Goal: Task Accomplishment & Management: Complete application form

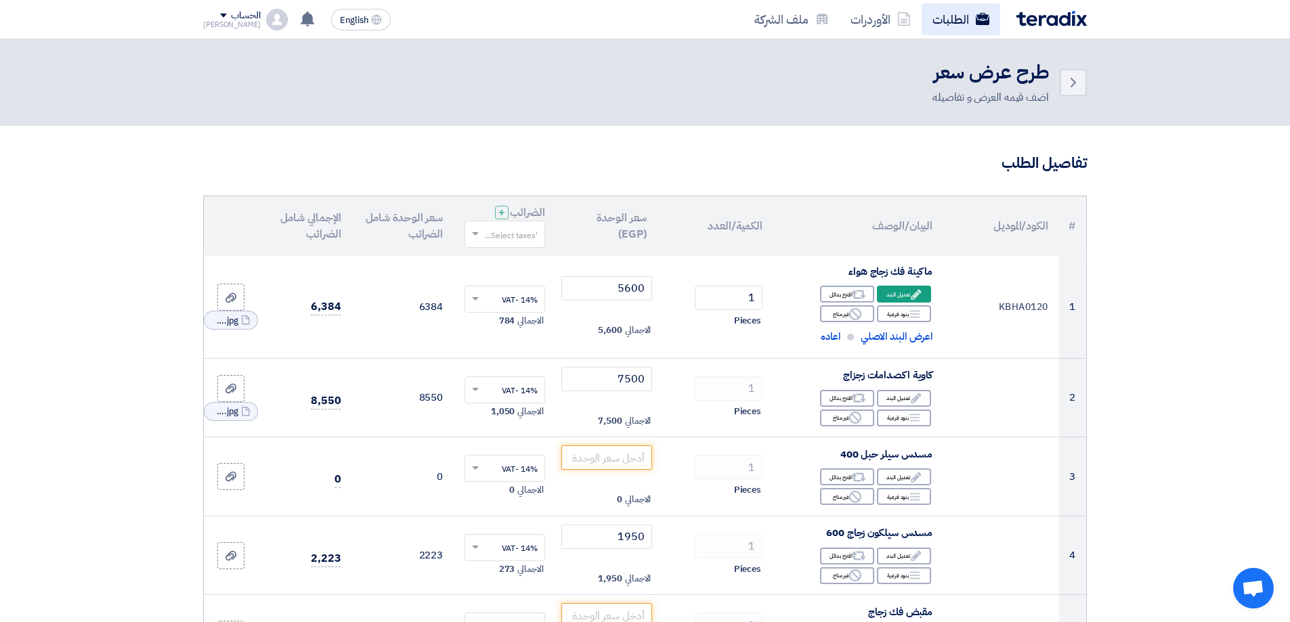
click at [982, 26] on link "الطلبات" at bounding box center [960, 19] width 79 height 32
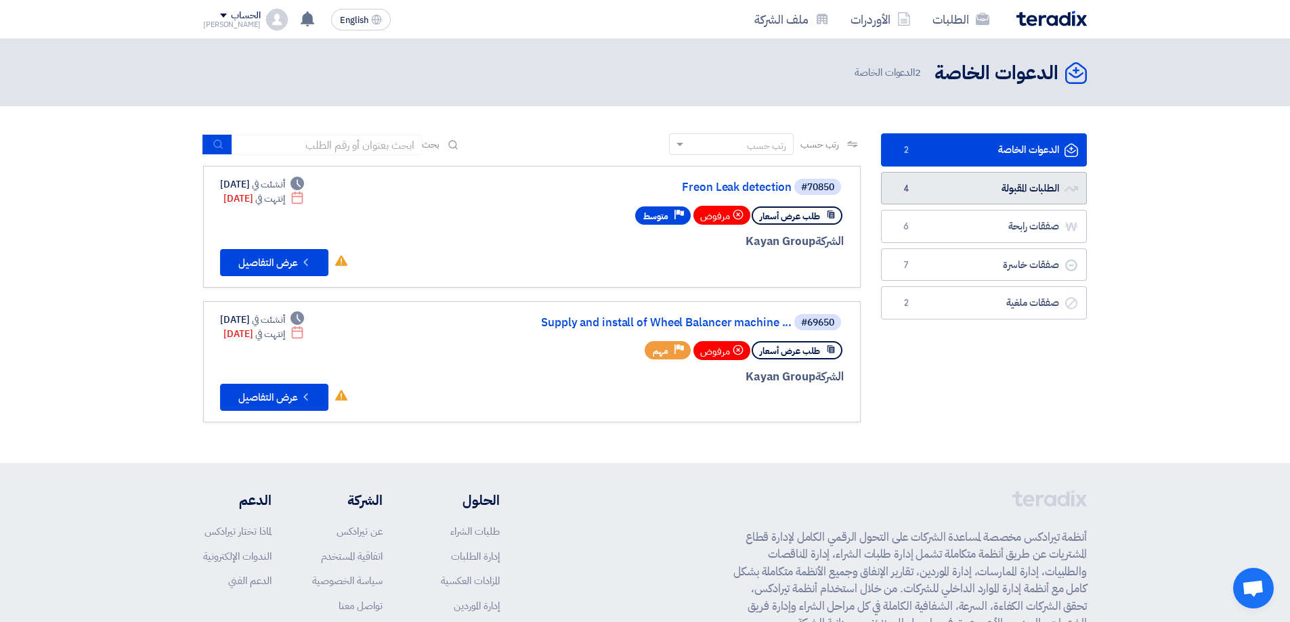
click at [1038, 185] on link "الطلبات المقبولة الطلبات المقبولة 4" at bounding box center [984, 188] width 206 height 33
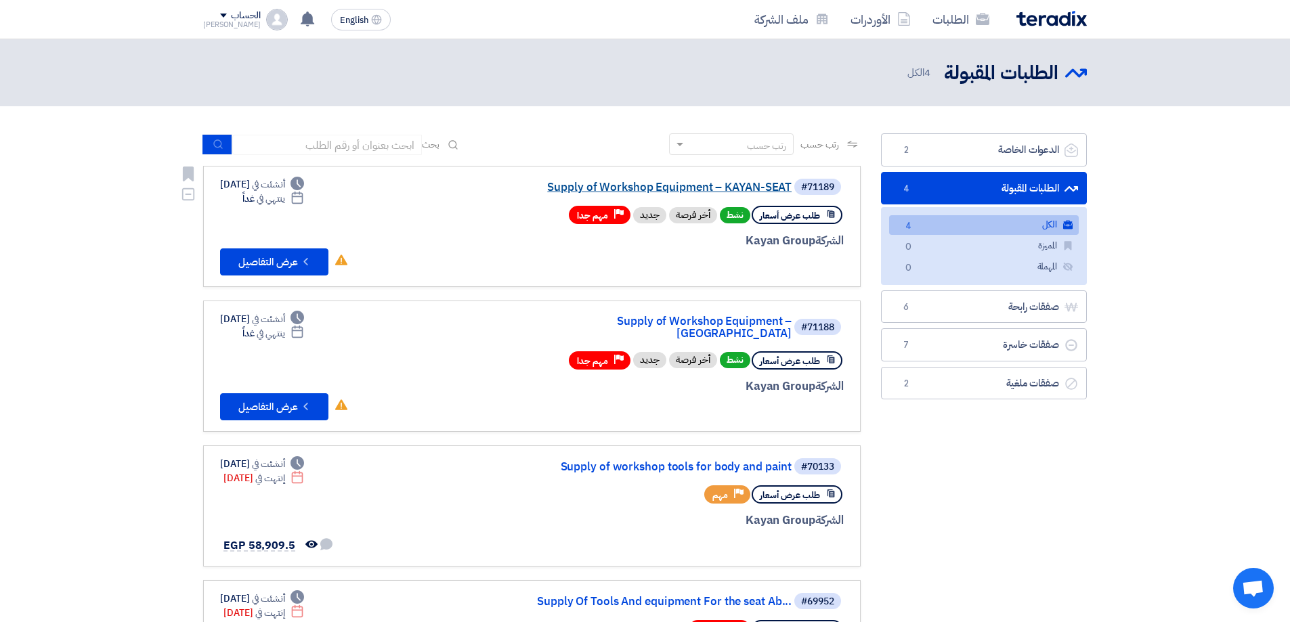
click at [680, 183] on link "Supply of Workshop Equipment – KAYAN-SEAT" at bounding box center [656, 187] width 271 height 12
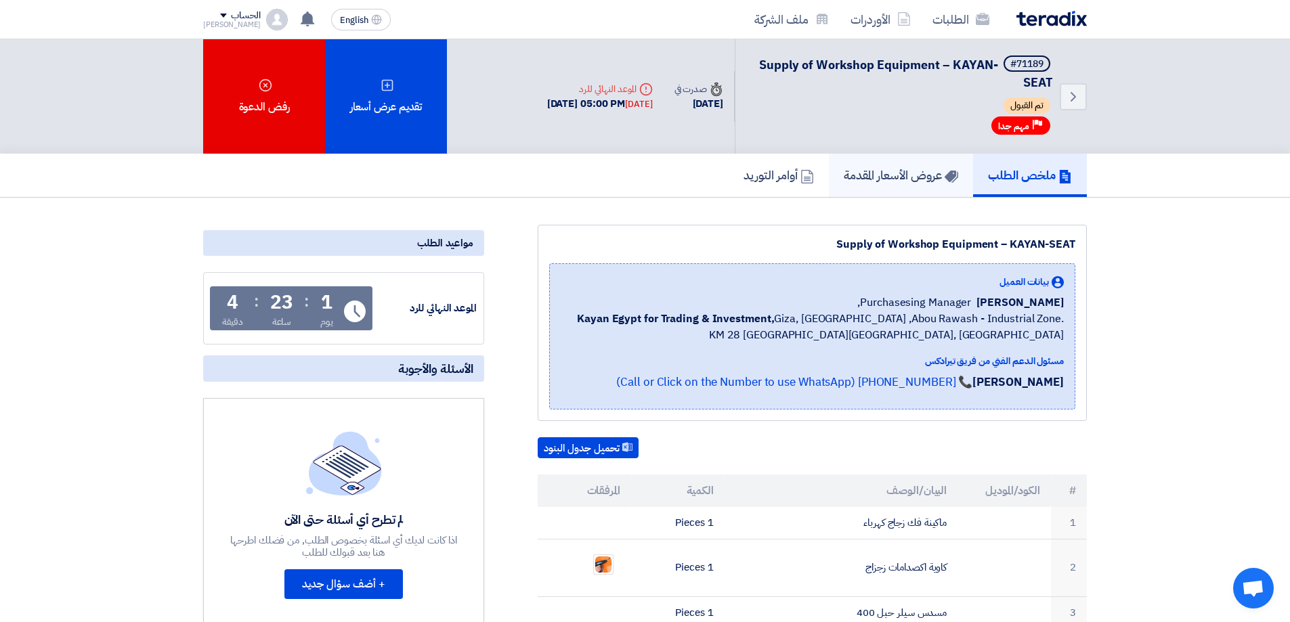
click at [900, 177] on h5 "عروض الأسعار المقدمة" at bounding box center [901, 175] width 114 height 16
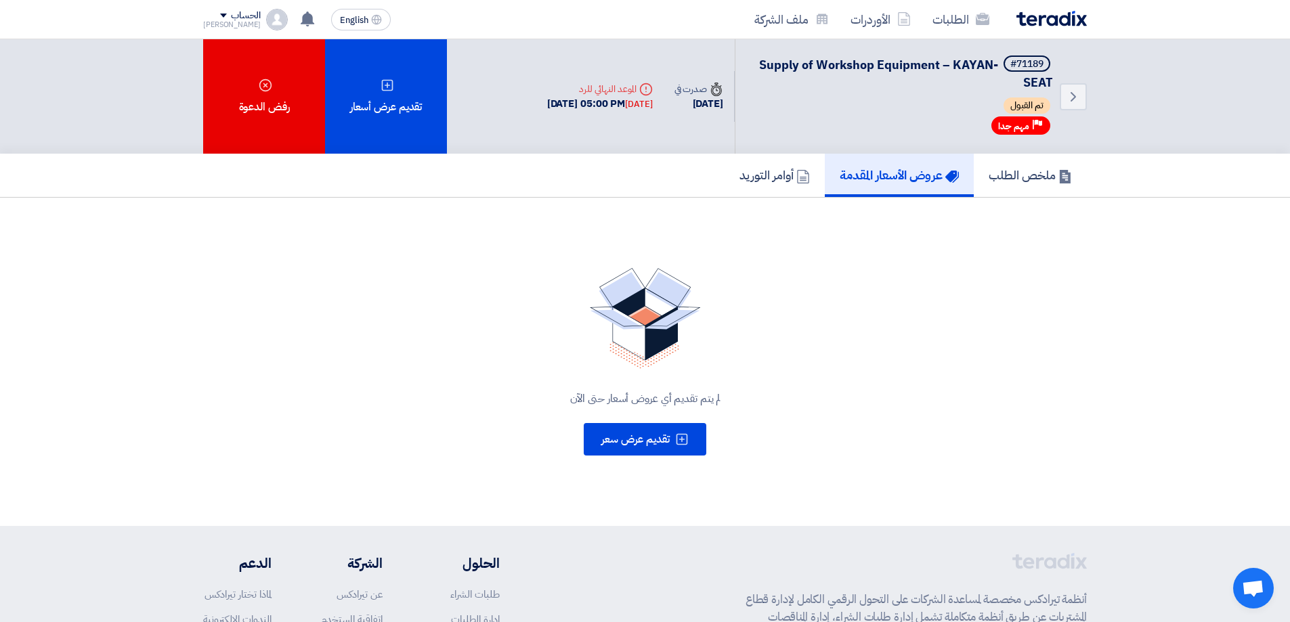
click at [684, 456] on div "لم يتم تقديم أي عروض أسعار حتى الآن تقديم عرض سعر" at bounding box center [644, 362] width 883 height 220
click at [682, 448] on button "تقديم عرض سعر" at bounding box center [645, 439] width 123 height 32
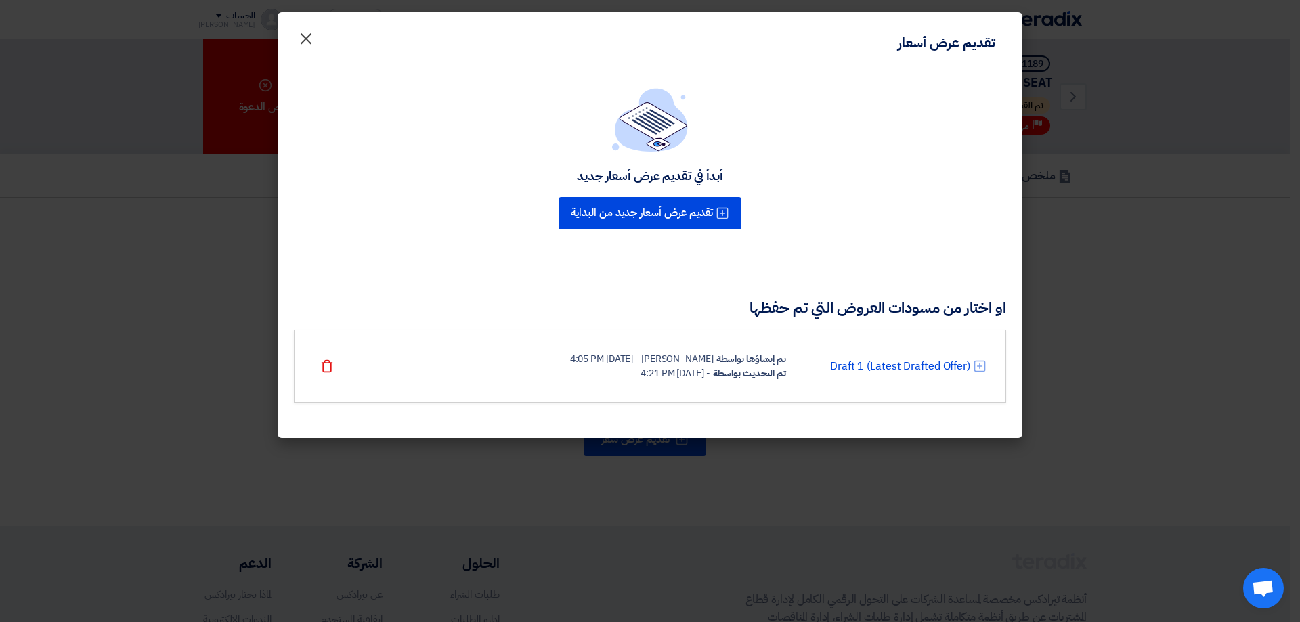
click at [303, 37] on span "×" at bounding box center [306, 38] width 16 height 41
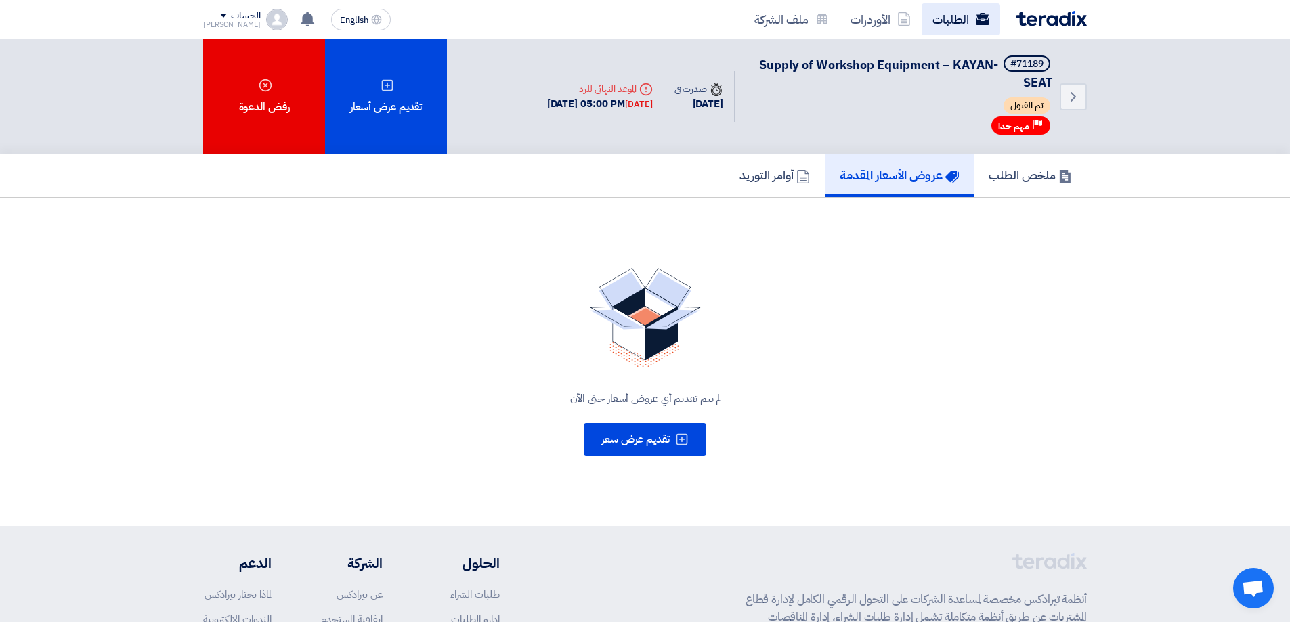
click at [976, 22] on use at bounding box center [983, 19] width 14 height 12
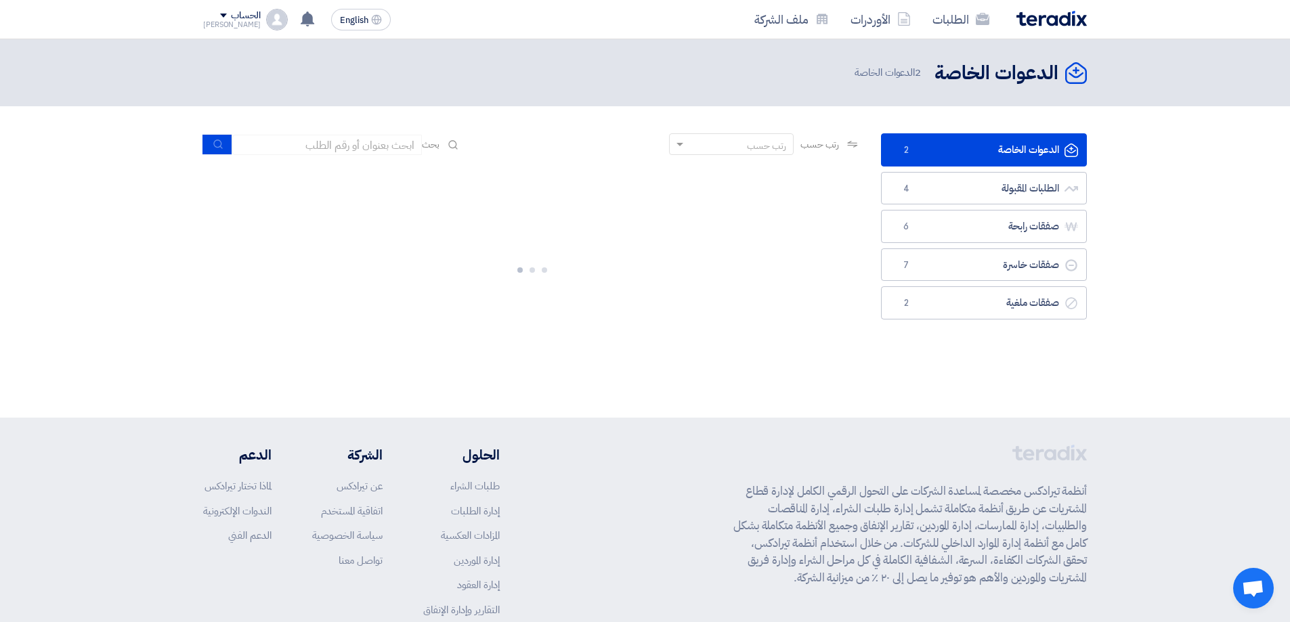
click at [1062, 13] on img at bounding box center [1051, 19] width 70 height 16
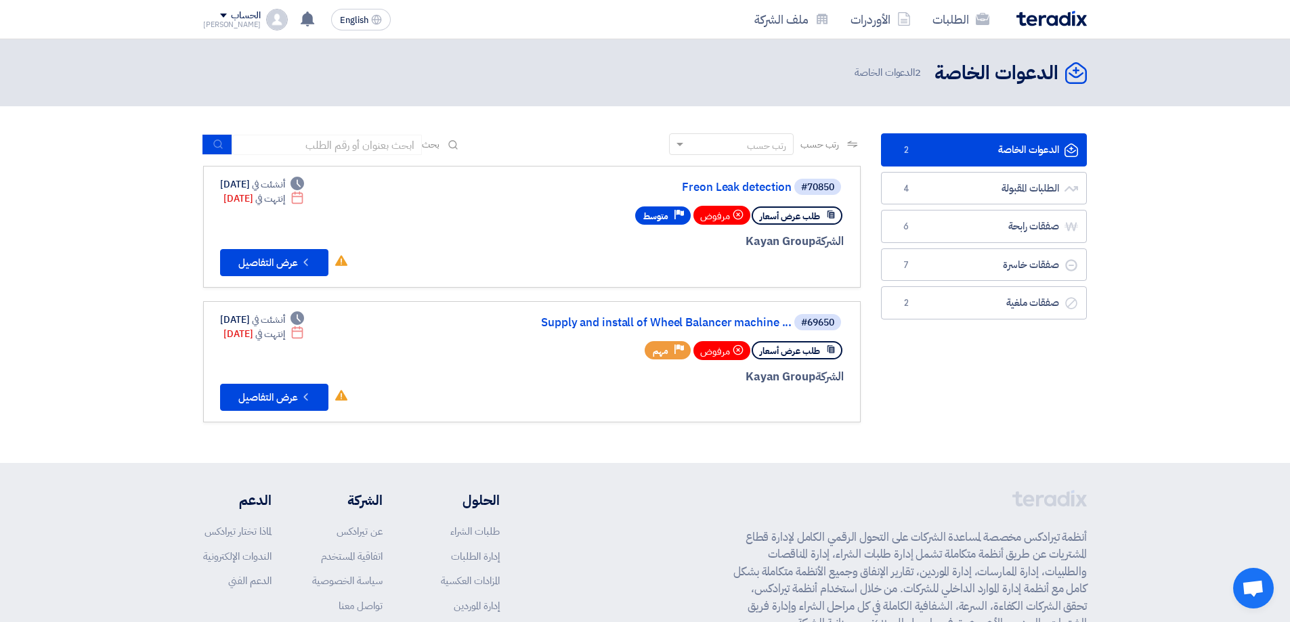
click at [1016, 11] on link at bounding box center [1051, 19] width 70 height 16
